Goal: Find specific page/section: Find specific page/section

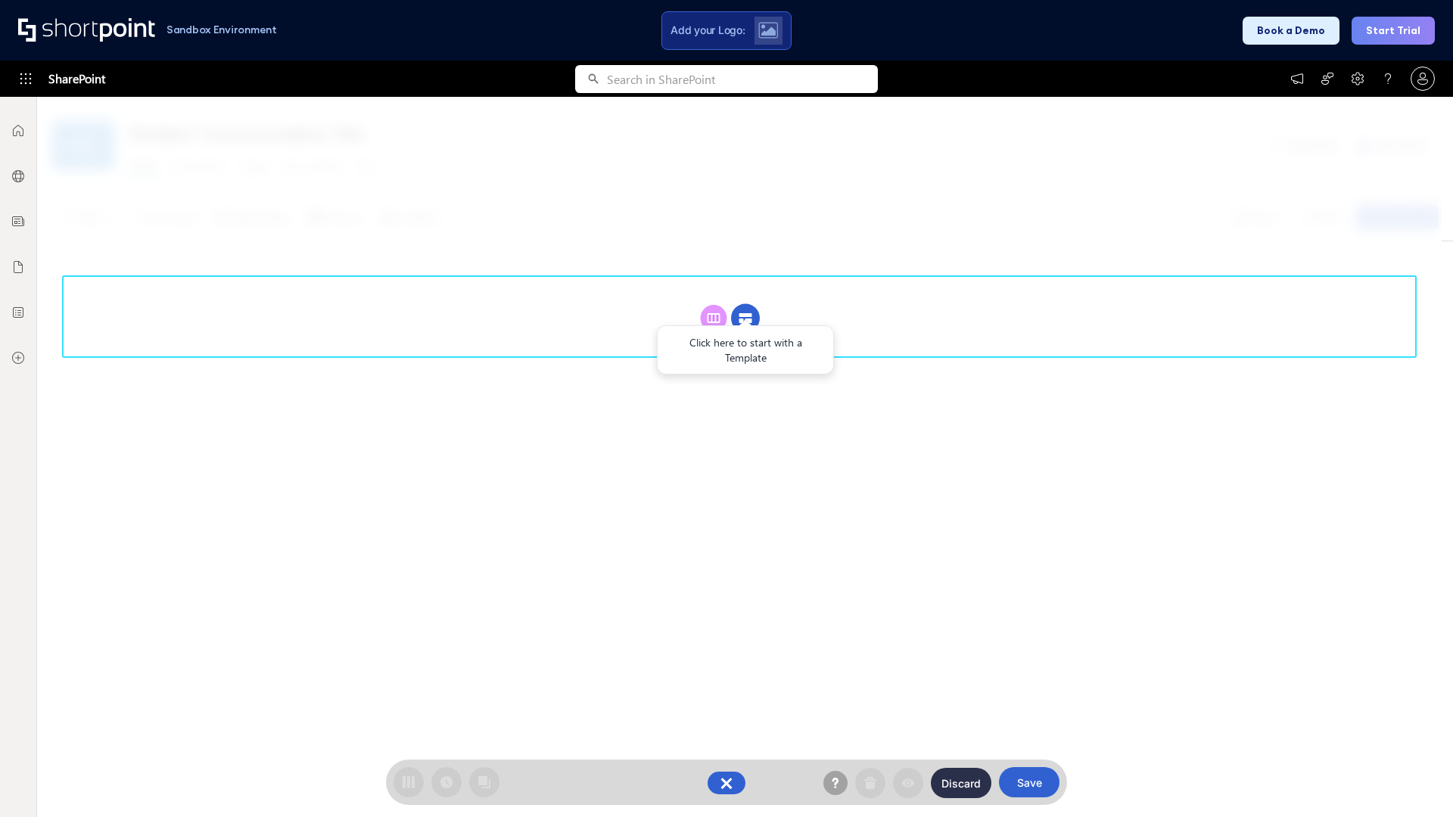
click at [746, 304] on circle at bounding box center [745, 318] width 29 height 29
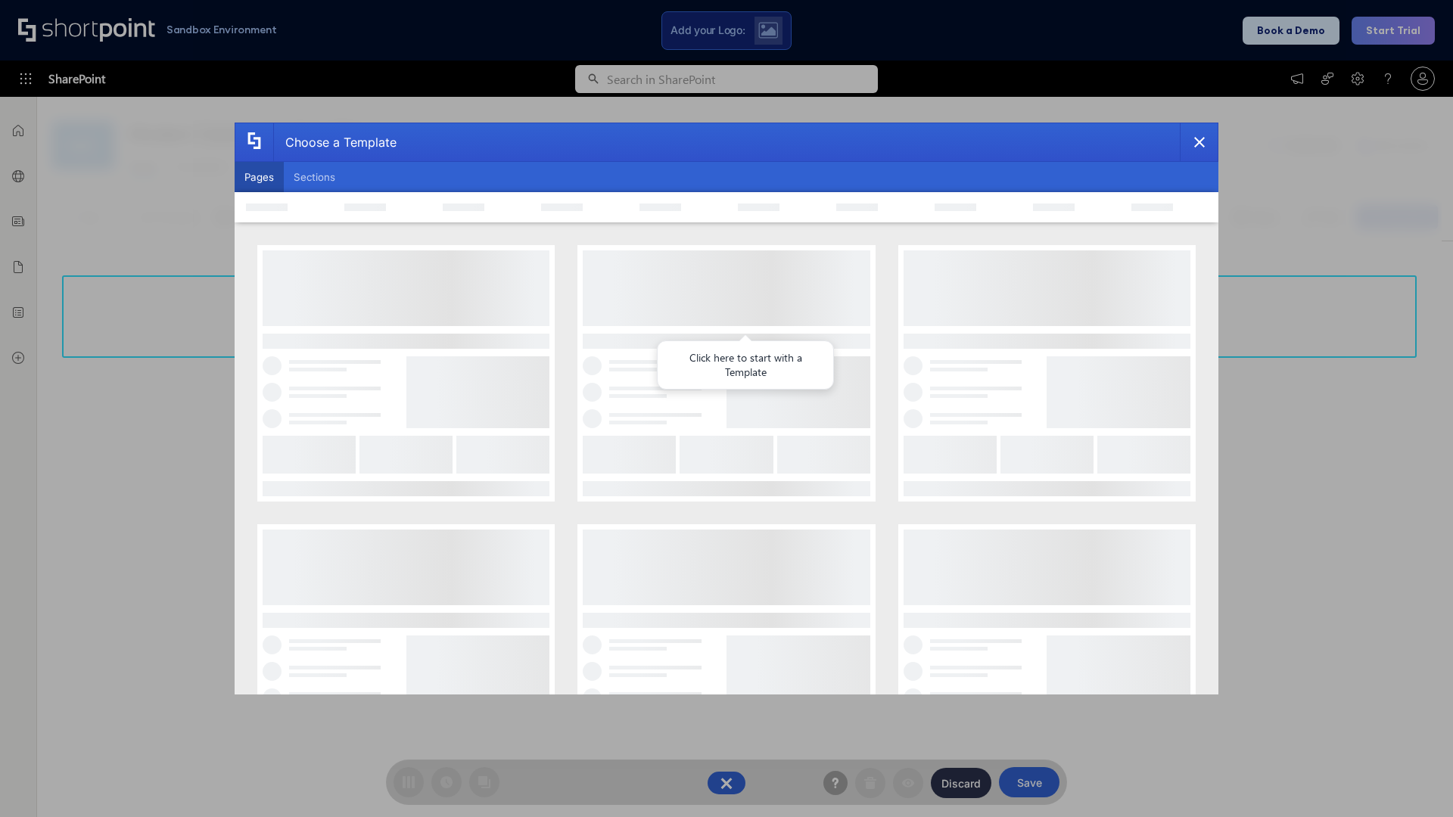
scroll to position [207, 0]
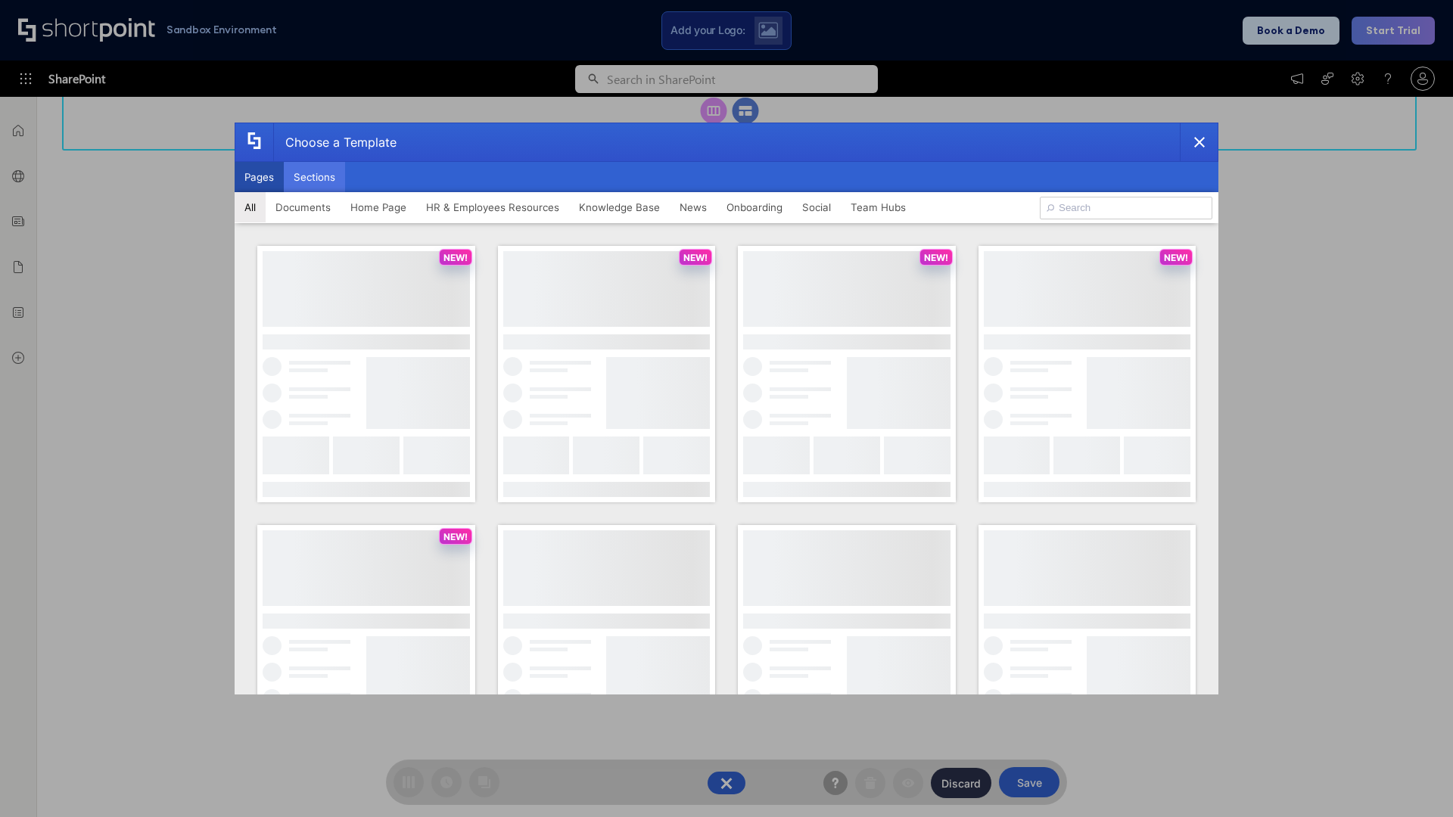
click at [314, 177] on button "Sections" at bounding box center [314, 177] width 61 height 30
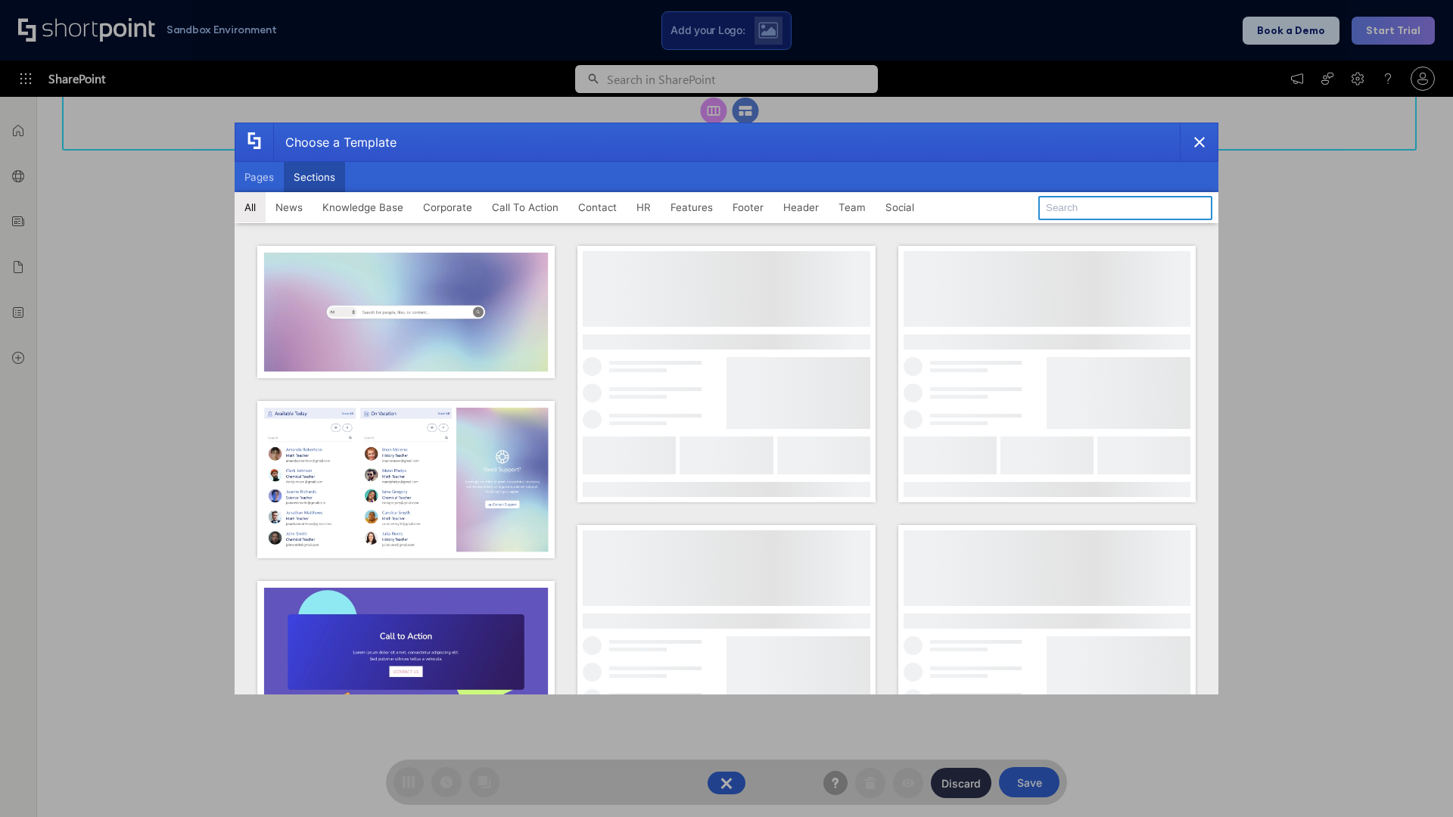
type input "Features Kit 4"
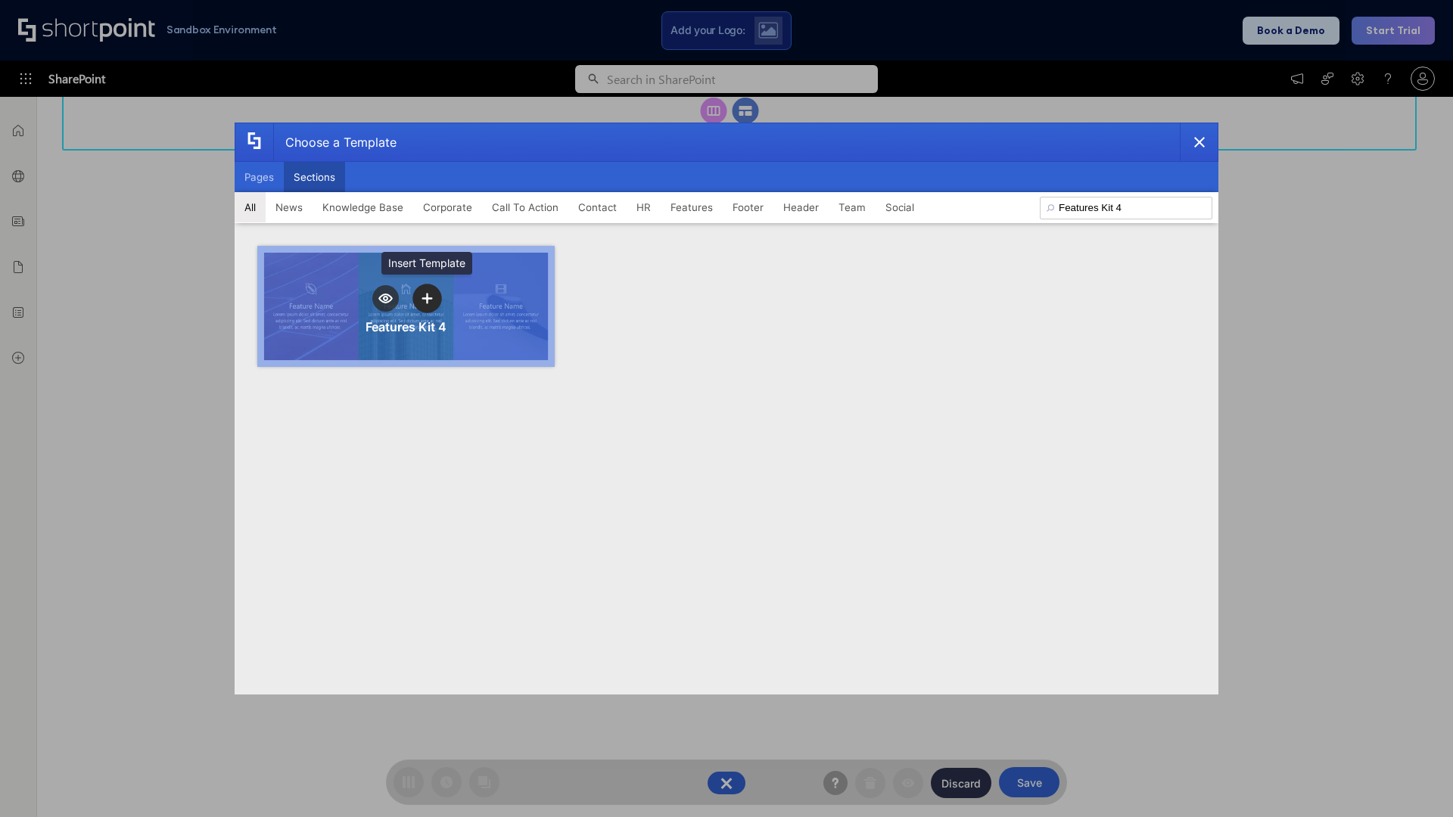
click at [427, 298] on icon "template selector" at bounding box center [427, 299] width 11 height 11
